Goal: Information Seeking & Learning: Understand process/instructions

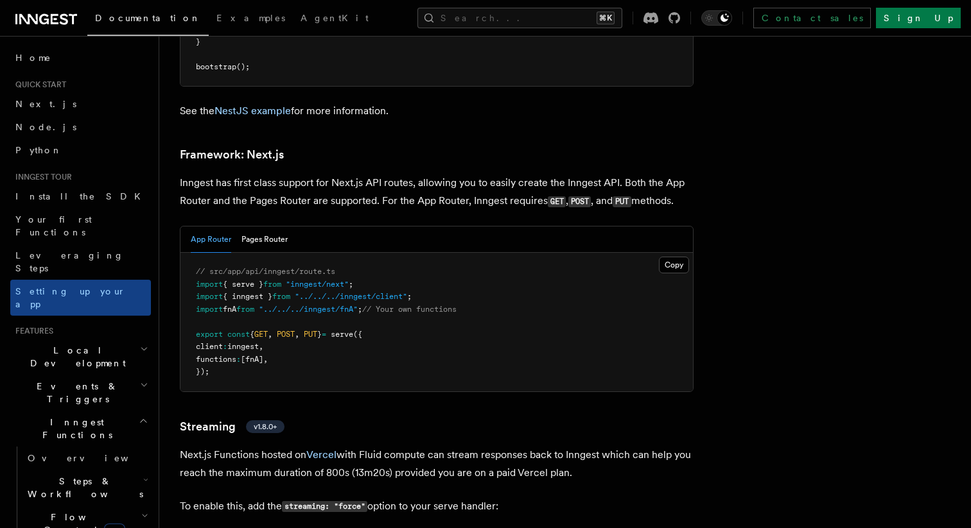
scroll to position [8323, 0]
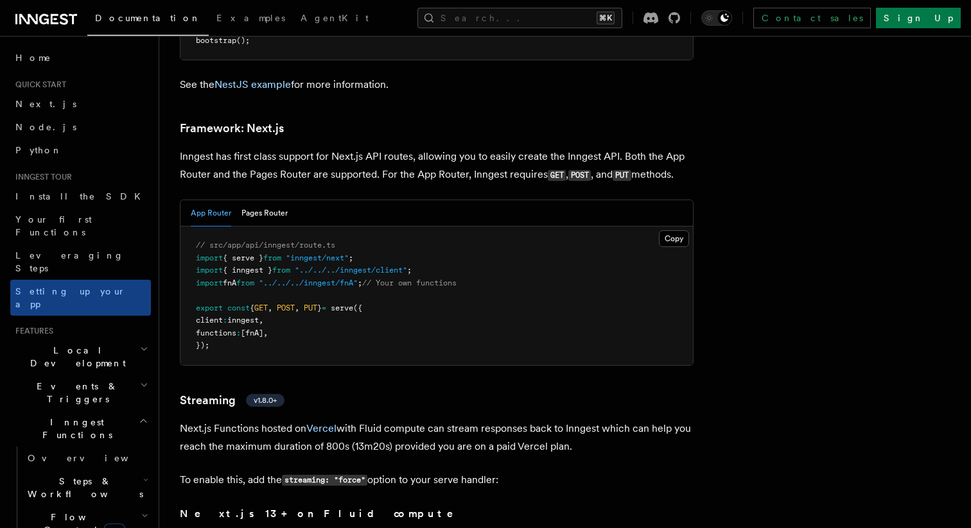
click at [67, 344] on span "Local Development" at bounding box center [75, 357] width 130 height 26
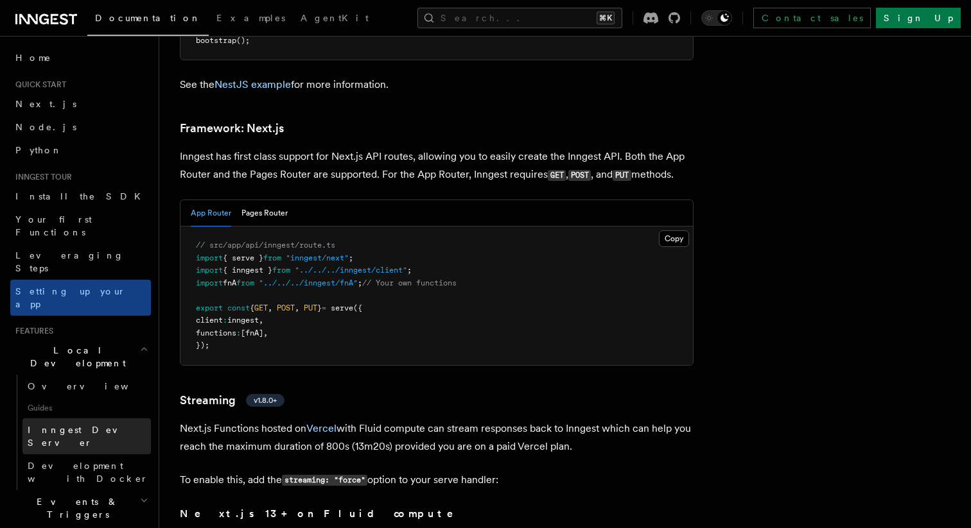
click at [71, 425] on span "Inngest Dev Server" at bounding box center [83, 436] width 110 height 23
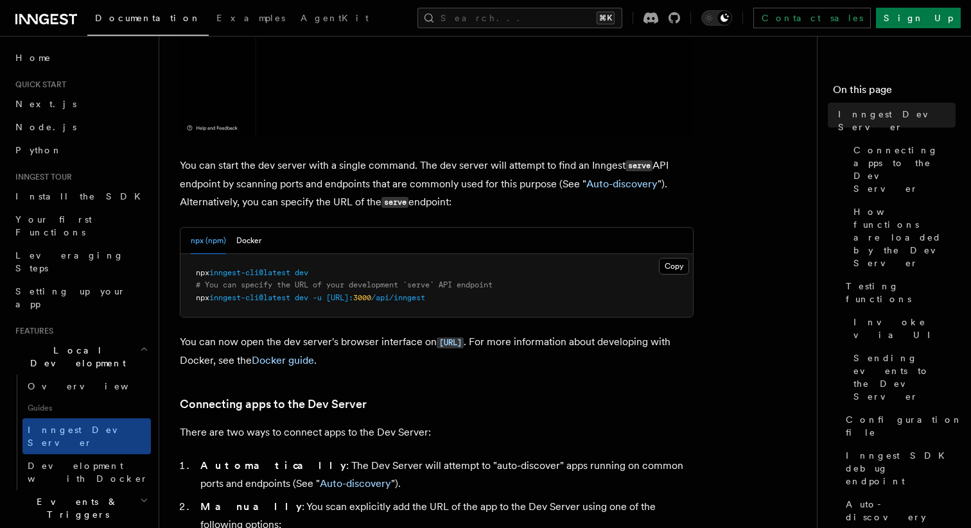
scroll to position [473, 0]
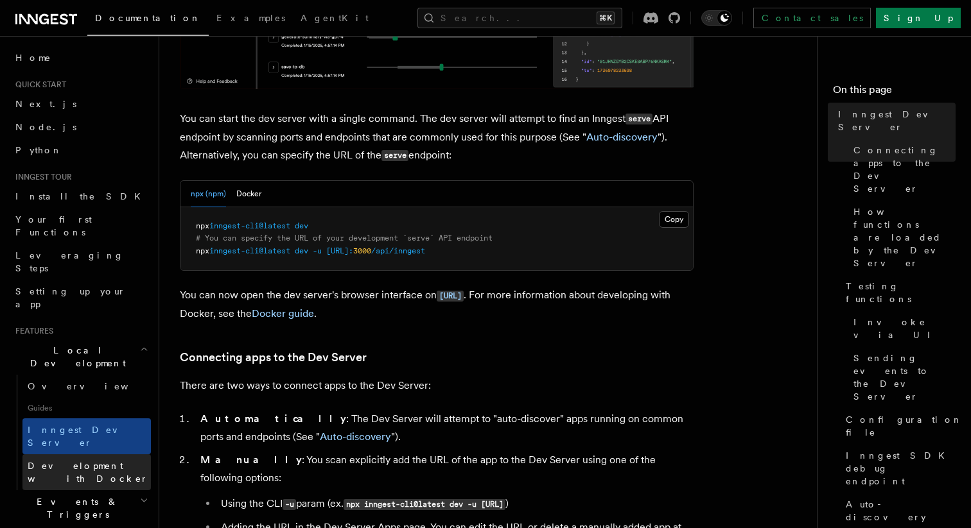
click at [78, 461] on span "Development with Docker" at bounding box center [88, 472] width 121 height 23
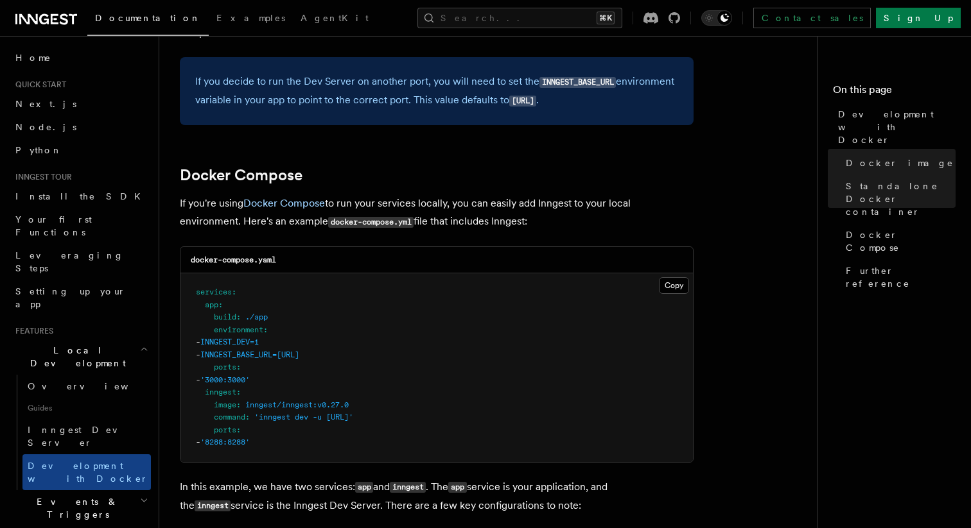
scroll to position [726, 0]
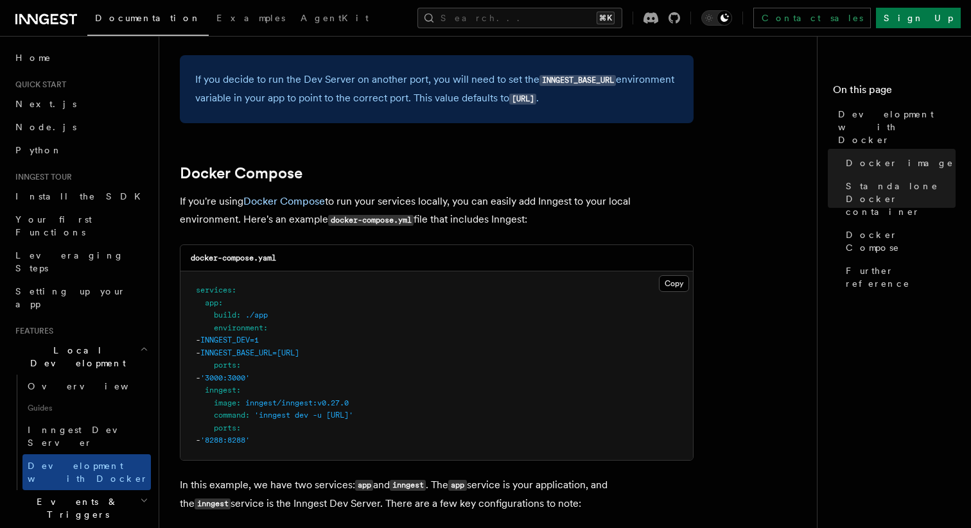
click at [242, 390] on pre "services : app : build : ./app environment : - INNGEST_DEV=1 - INNGEST_BASE_URL…" at bounding box center [436, 366] width 512 height 189
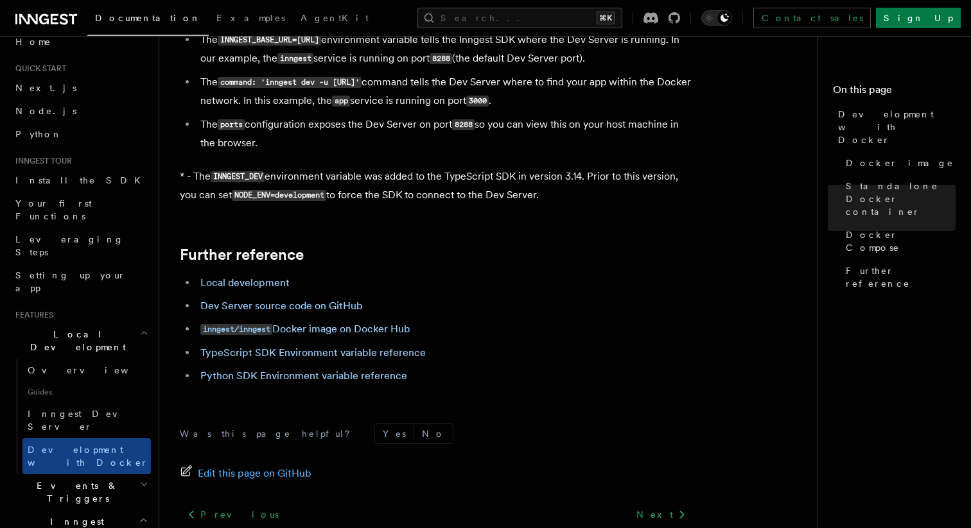
scroll to position [0, 0]
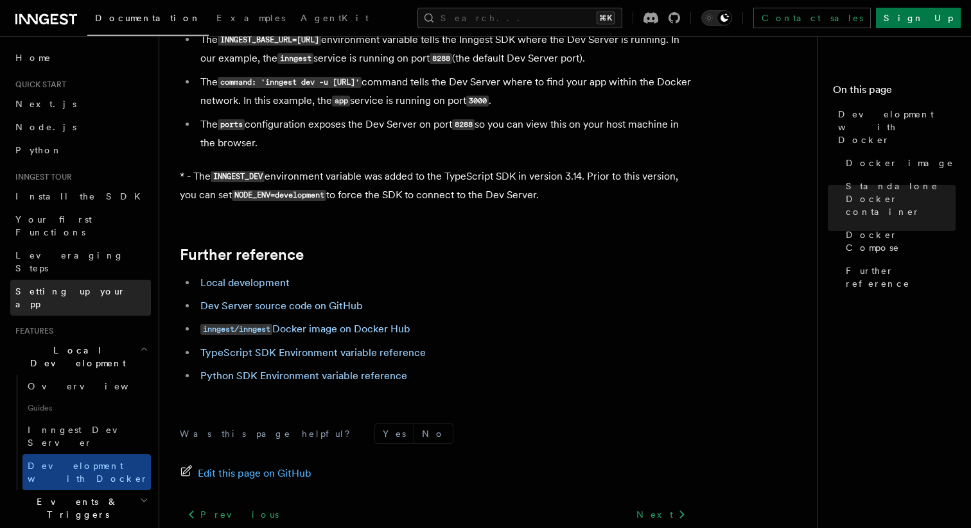
click at [74, 286] on span "Setting up your app" at bounding box center [70, 297] width 110 height 23
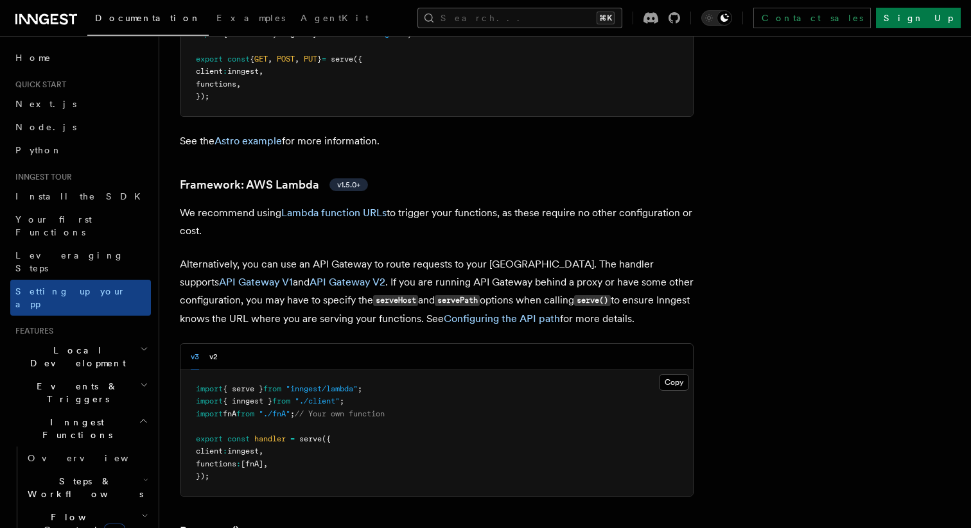
click at [529, 10] on button "Search... ⌘K" at bounding box center [519, 18] width 205 height 21
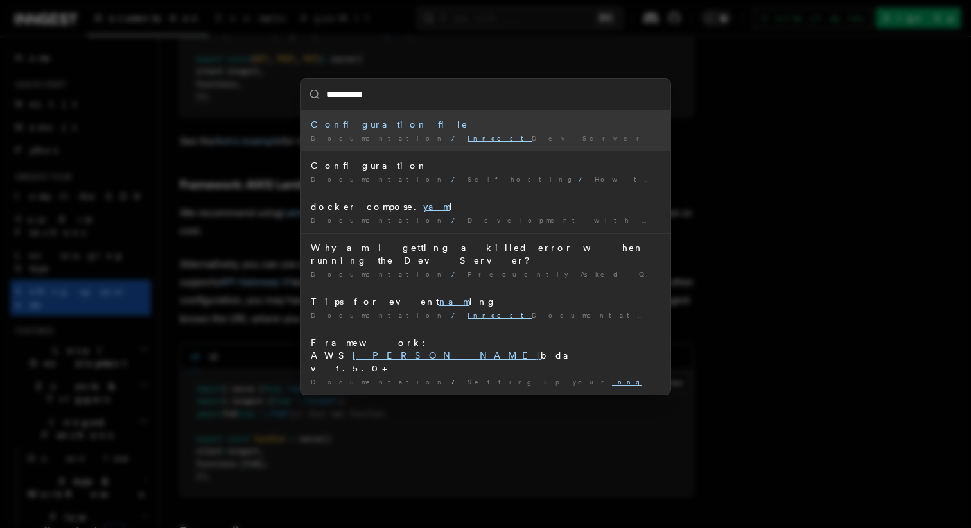
type input "**********"
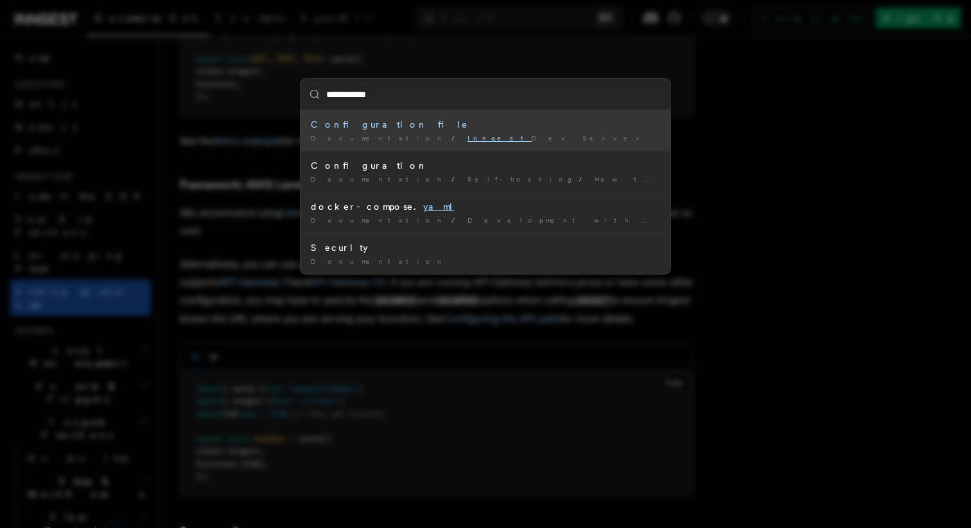
click at [329, 119] on div "Configuration file" at bounding box center [485, 124] width 349 height 13
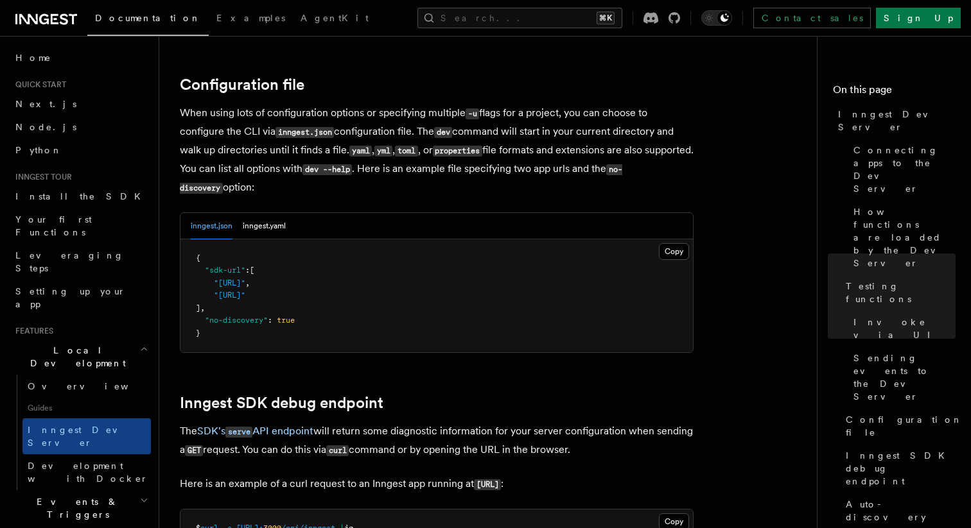
scroll to position [3358, 0]
click at [259, 219] on button "inngest.yaml" at bounding box center [264, 226] width 43 height 26
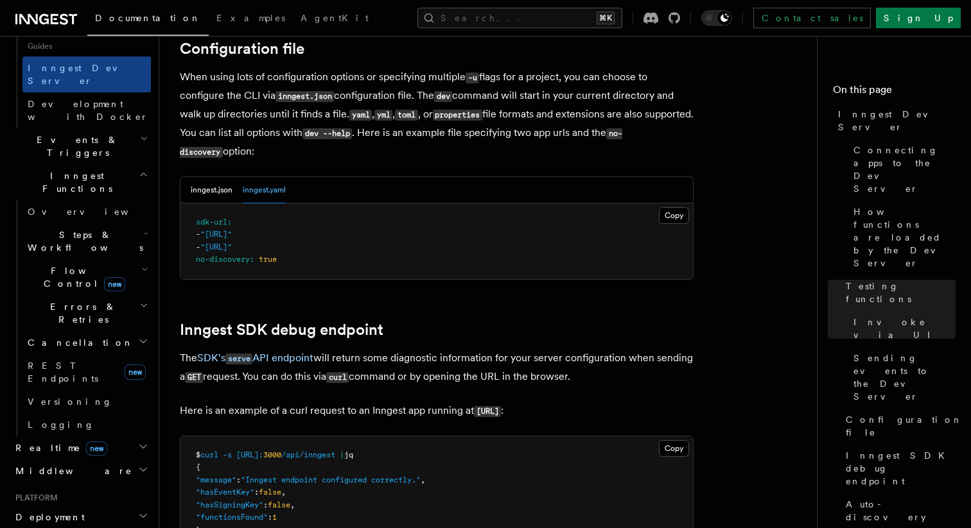
scroll to position [361, 0]
click at [53, 512] on span "Deployment" at bounding box center [47, 518] width 74 height 13
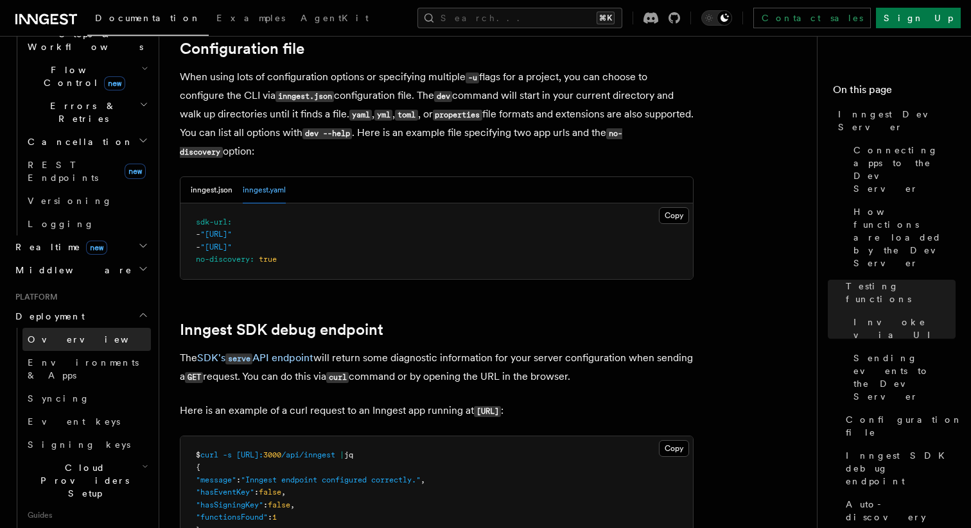
scroll to position [586, 0]
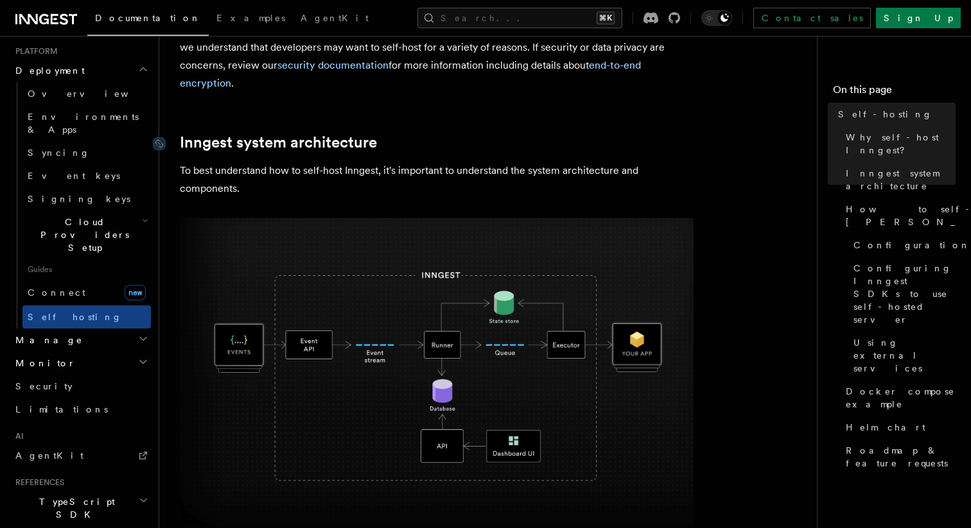
scroll to position [413, 0]
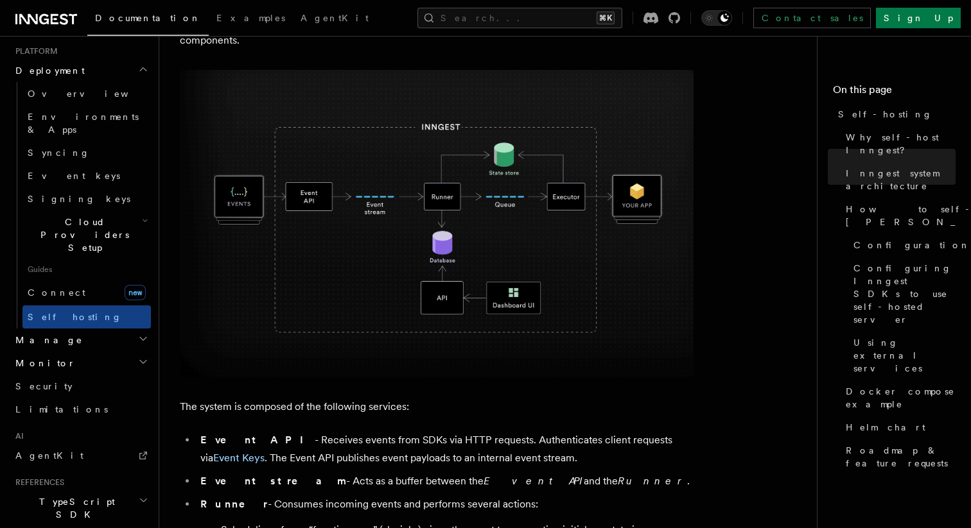
click at [62, 329] on h2 "Manage" at bounding box center [80, 340] width 141 height 23
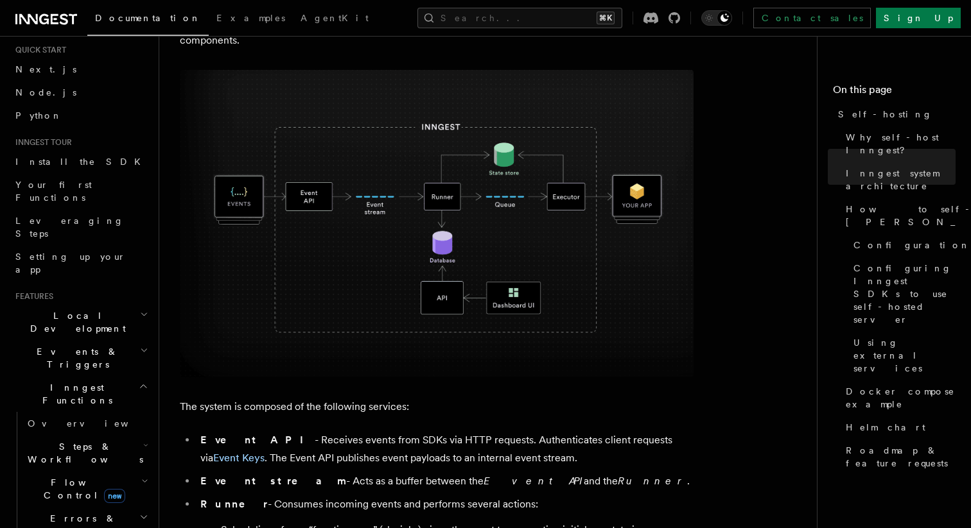
scroll to position [0, 0]
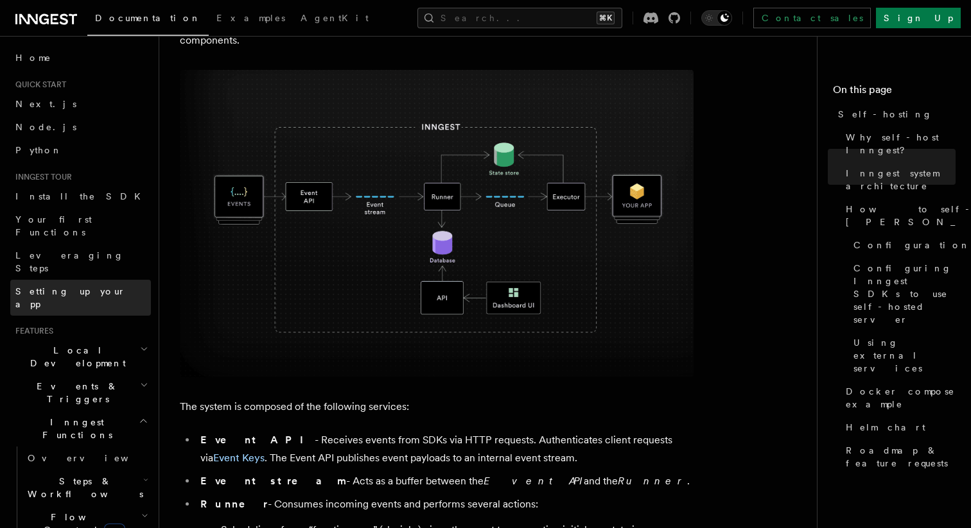
click at [65, 286] on span "Setting up your app" at bounding box center [70, 297] width 110 height 23
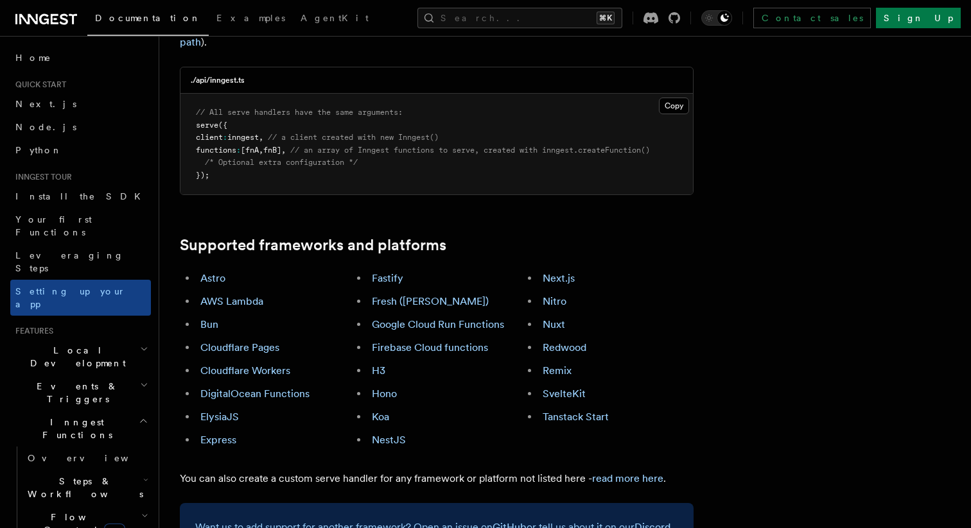
scroll to position [608, 0]
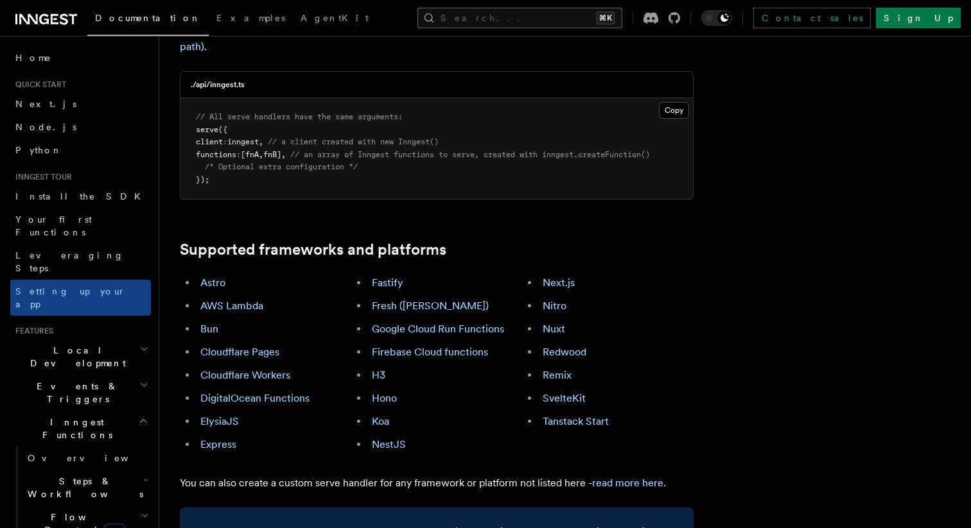
click at [514, 10] on button "Search... ⌘K" at bounding box center [519, 18] width 205 height 21
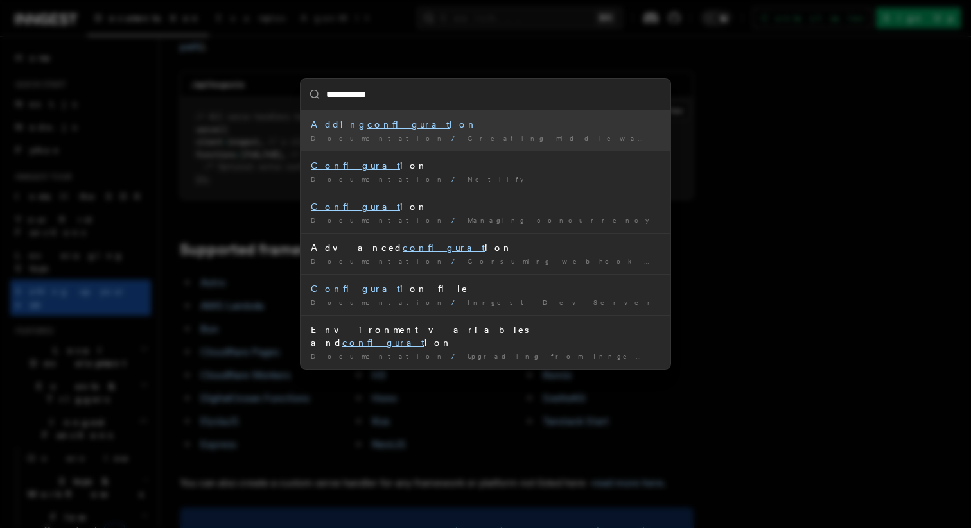
type input "**********"
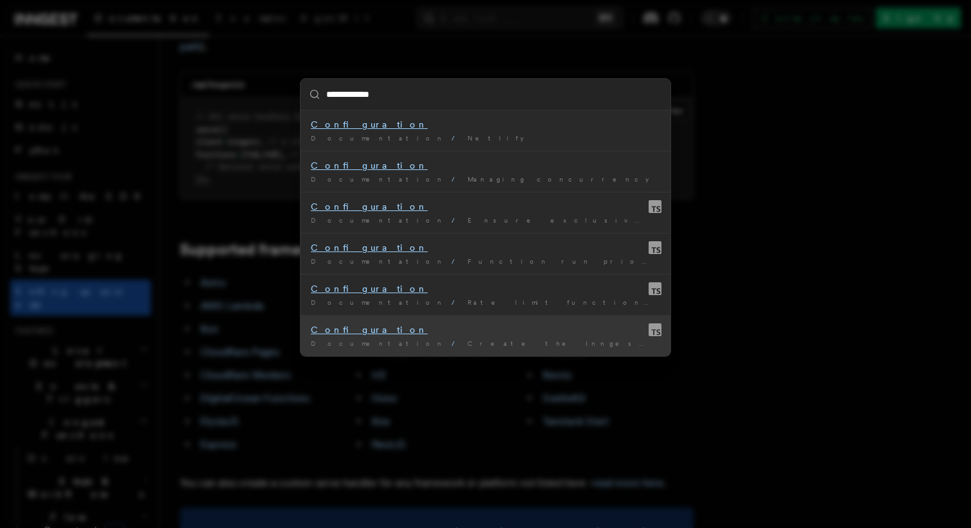
click at [345, 331] on mark "Configuration" at bounding box center [369, 330] width 117 height 10
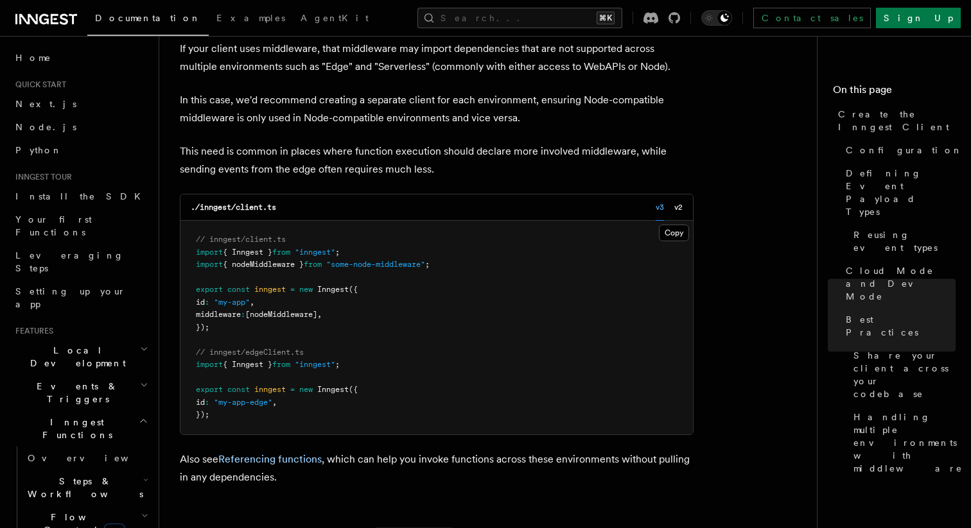
scroll to position [3039, 0]
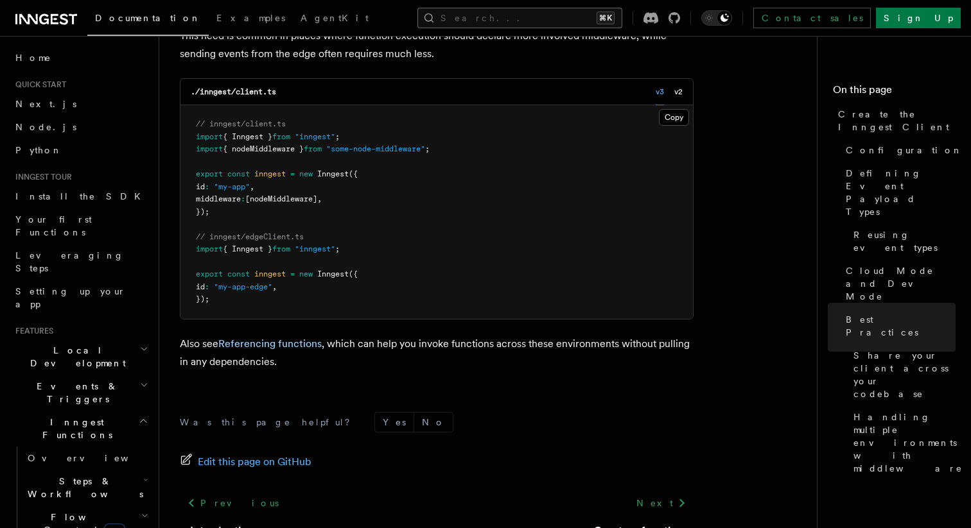
click at [510, 22] on button "Search... ⌘K" at bounding box center [519, 18] width 205 height 21
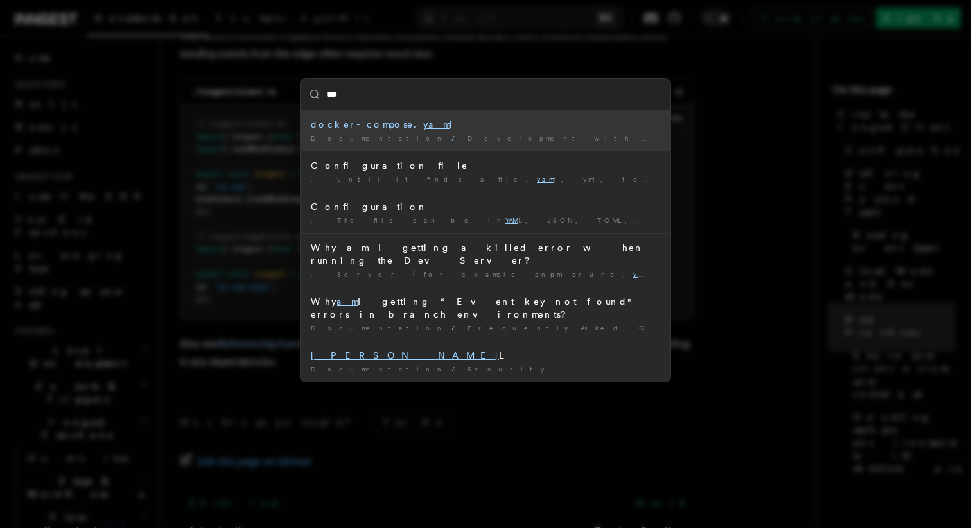
type input "****"
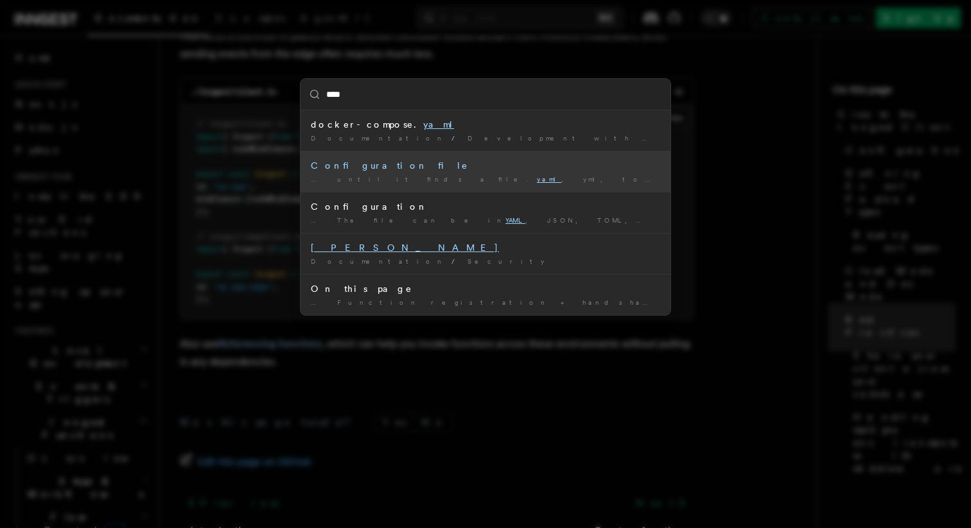
click at [346, 164] on div "Configuration file" at bounding box center [485, 165] width 349 height 13
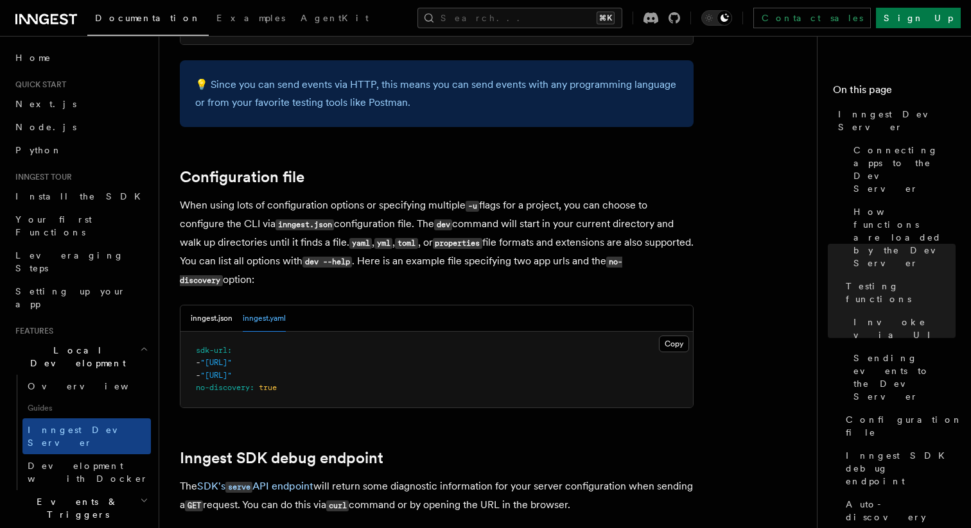
scroll to position [3272, 0]
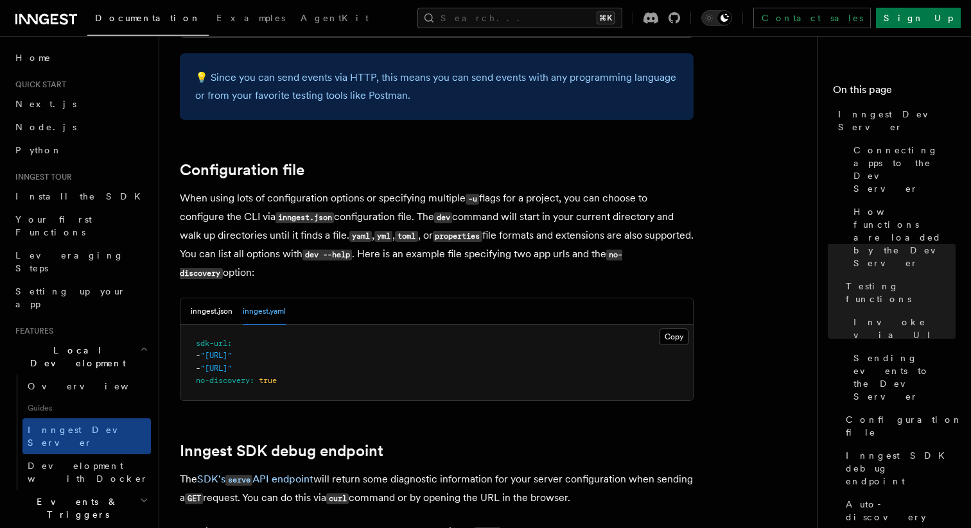
click at [271, 242] on p "When using lots of configuration options or specifying multiple -u flags for a …" at bounding box center [437, 235] width 514 height 93
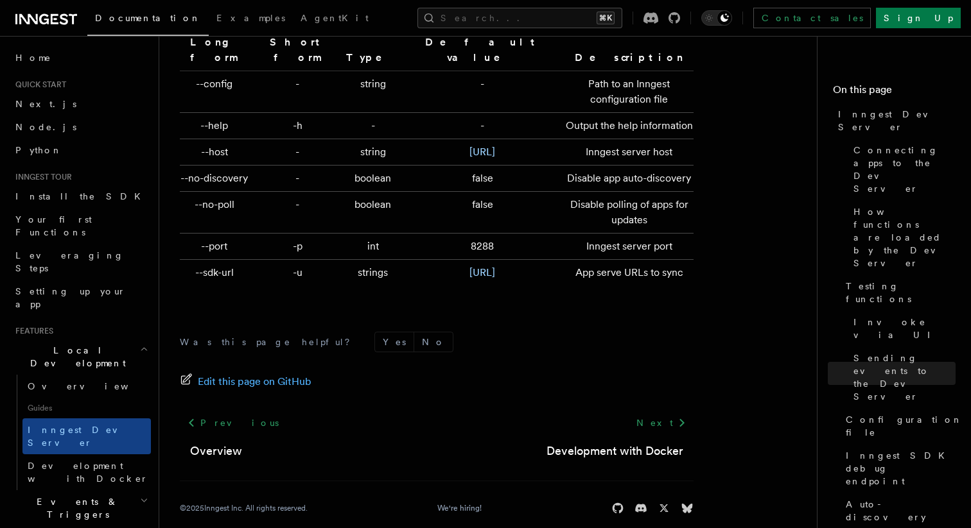
scroll to position [4305, 0]
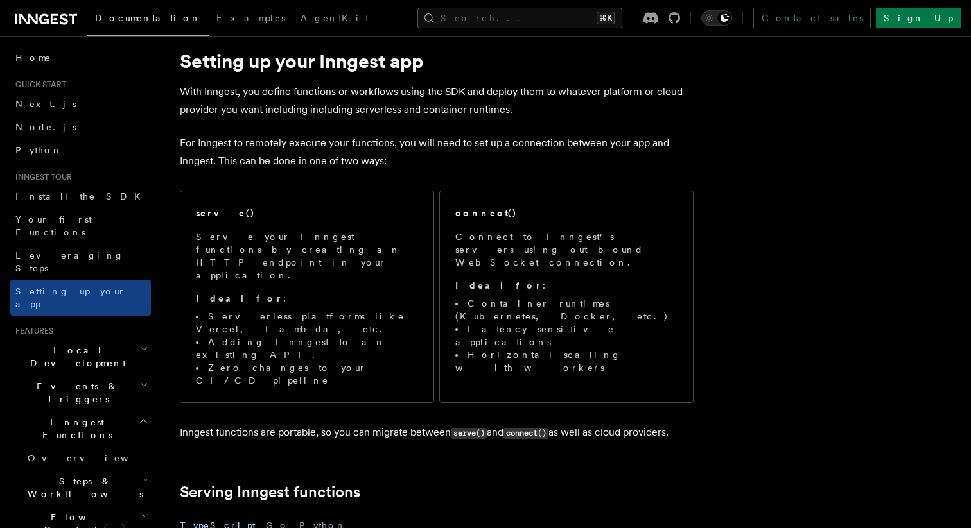
scroll to position [35, 0]
